Goal: Information Seeking & Learning: Learn about a topic

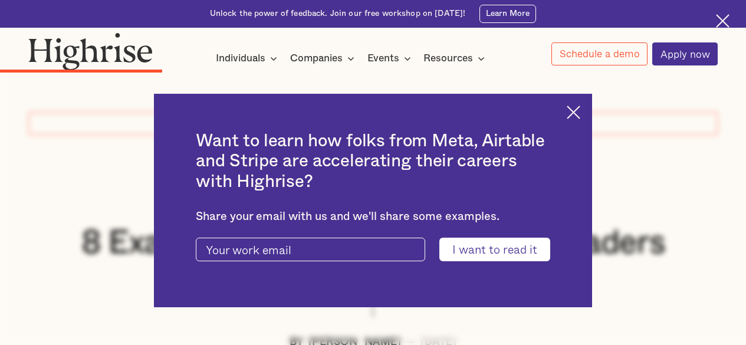
scroll to position [1708, 0]
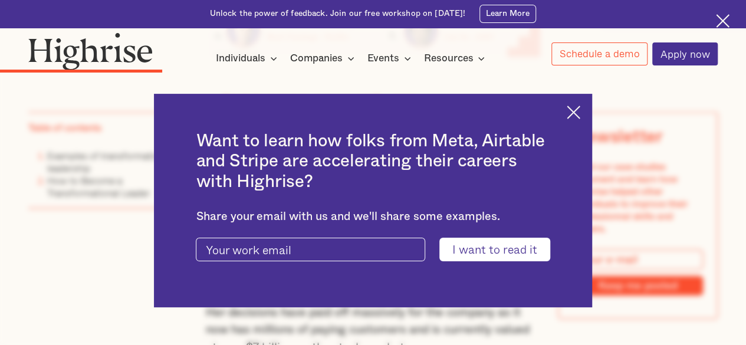
click at [578, 118] on div "Want to learn how folks from Meta, Airtable and Stripe are accelerating their c…" at bounding box center [372, 200] width 437 height 213
click at [580, 109] on img at bounding box center [573, 112] width 14 height 14
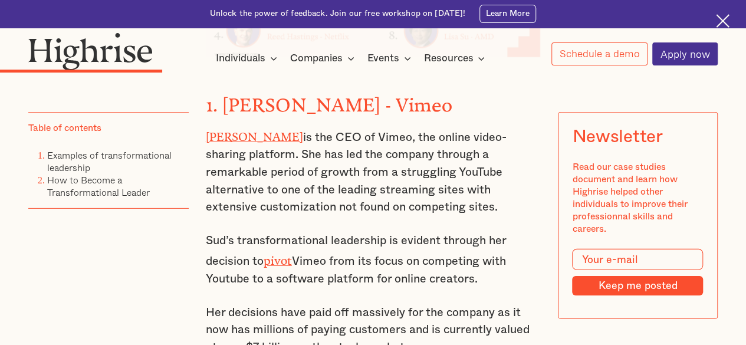
click at [416, 173] on p "[PERSON_NAME] is the CEO of Vimeo, the online video-sharing platform. She has l…" at bounding box center [373, 171] width 335 height 90
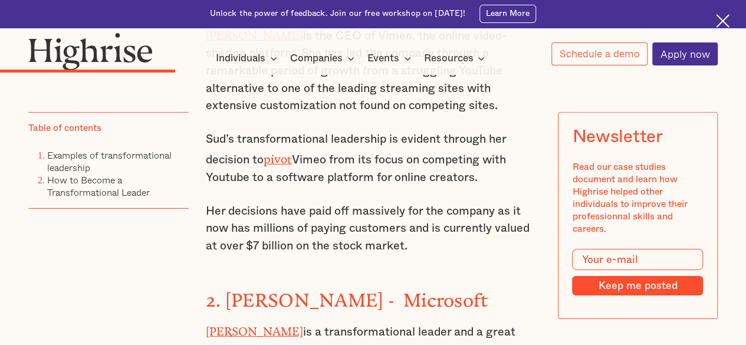
scroll to position [1802, 0]
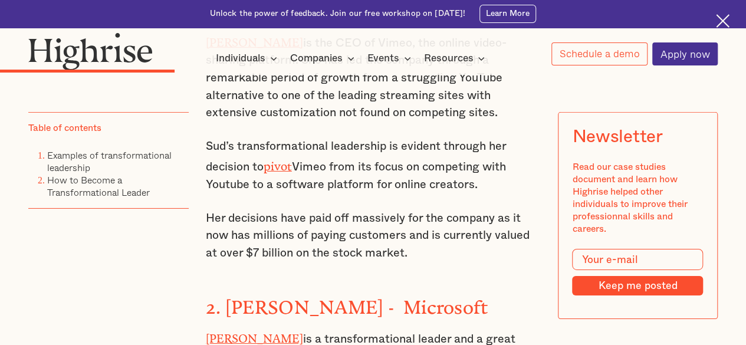
drag, startPoint x: 295, startPoint y: 115, endPoint x: 210, endPoint y: 135, distance: 87.2
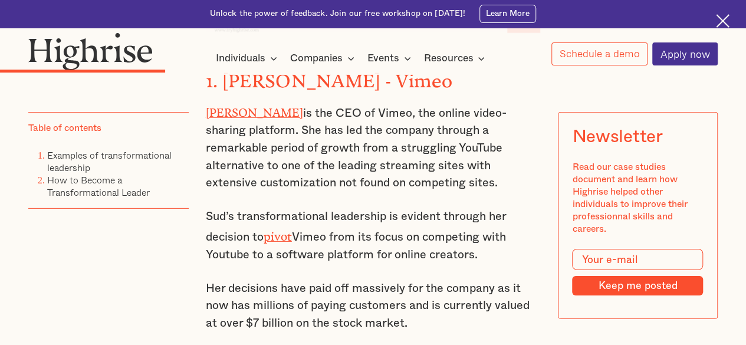
scroll to position [1732, 0]
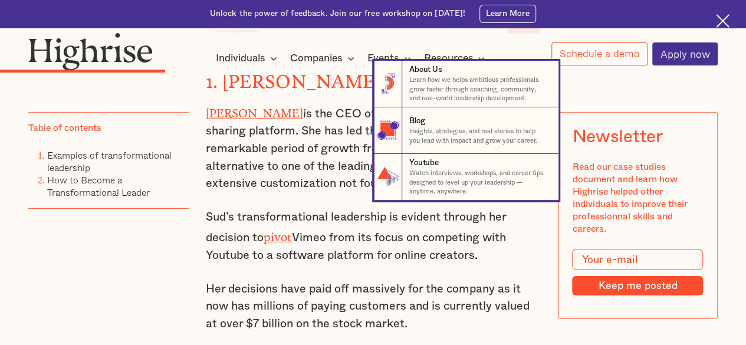
click at [237, 196] on nav "8 About Us Learn how we helps ambitious professionals grow faster through coach…" at bounding box center [373, 131] width 744 height 140
click at [236, 113] on nav "8 About Us Learn how we helps ambitious professionals grow faster through coach…" at bounding box center [373, 131] width 744 height 140
click at [259, 166] on nav "8 About Us Learn how we helps ambitious professionals grow faster through coach…" at bounding box center [373, 131] width 744 height 140
click at [277, 196] on nav "8 About Us Learn how we helps ambitious professionals grow faster through coach…" at bounding box center [373, 131] width 744 height 140
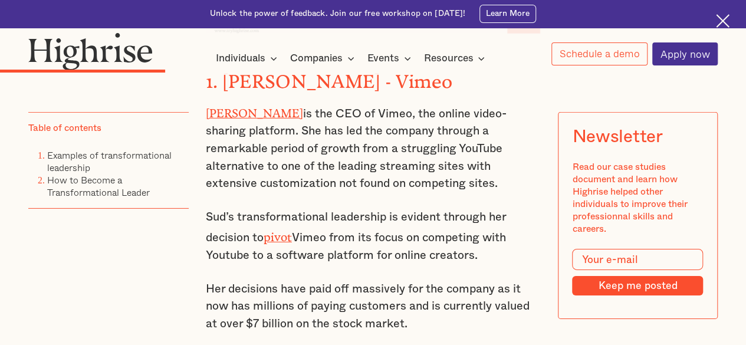
click at [341, 164] on p "[PERSON_NAME] is the CEO of Vimeo, the online video-sharing platform. She has l…" at bounding box center [373, 148] width 335 height 90
drag, startPoint x: 375, startPoint y: 182, endPoint x: 261, endPoint y: 114, distance: 133.2
click at [261, 114] on p "[PERSON_NAME] is the CEO of Vimeo, the online video-sharing platform. She has l…" at bounding box center [373, 148] width 335 height 90
drag, startPoint x: 489, startPoint y: 255, endPoint x: 254, endPoint y: 130, distance: 266.3
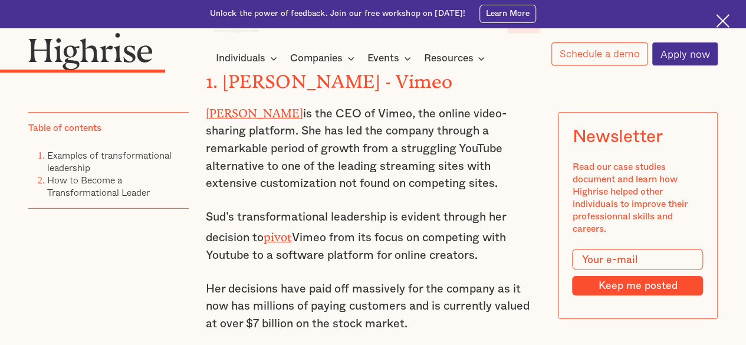
copy div "She has led the company through a remarkable period of growth from a struggling…"
click at [247, 287] on p "Her decisions have paid off massively for the company as it now has millions of…" at bounding box center [373, 307] width 335 height 52
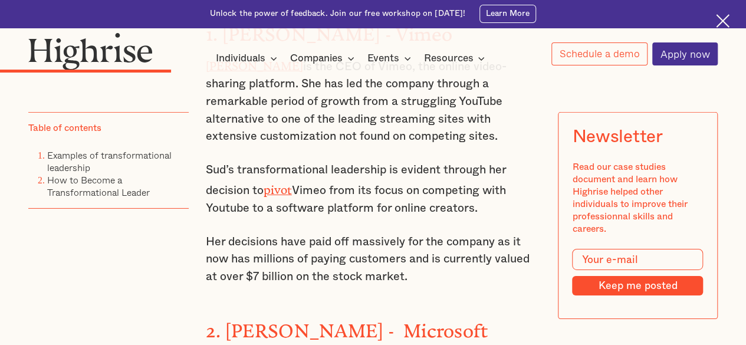
scroll to position [1802, 0]
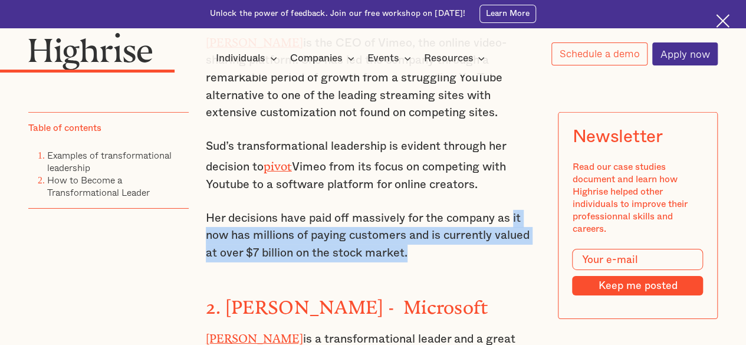
drag, startPoint x: 513, startPoint y: 218, endPoint x: 524, endPoint y: 250, distance: 34.1
click at [524, 250] on p "Her decisions have paid off massively for the company as it now has millions of…" at bounding box center [373, 236] width 335 height 52
copy p "it now has millions of paying customers and is currently valued at over $7 bill…"
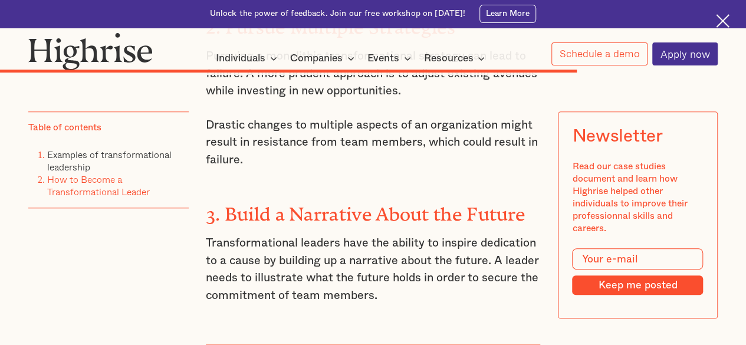
scroll to position [4888, 0]
